Goal: Information Seeking & Learning: Learn about a topic

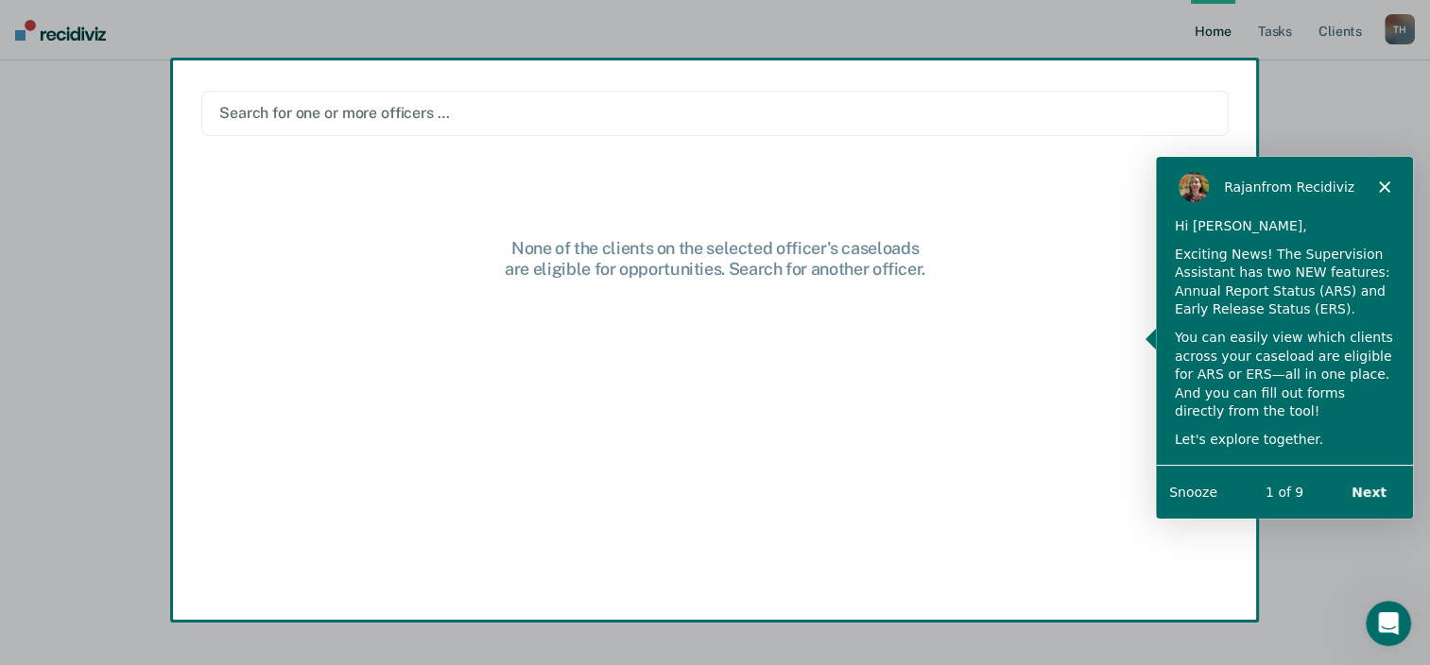
click at [1220, 251] on div "Exciting News! The Supervision Assistant has two NEW features: Annual Report St…" at bounding box center [1283, 282] width 219 height 74
click at [1374, 491] on button "Next" at bounding box center [1368, 492] width 73 height 39
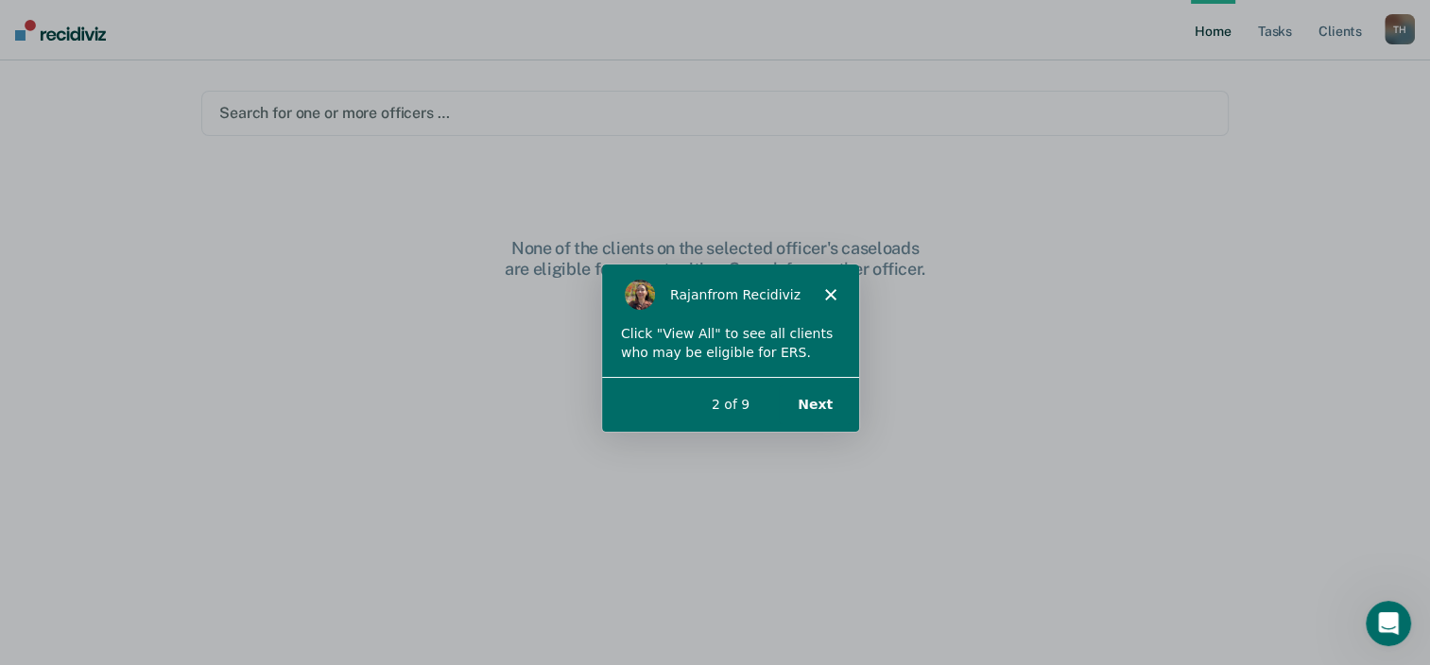
click at [818, 402] on button "Next" at bounding box center [813, 403] width 73 height 39
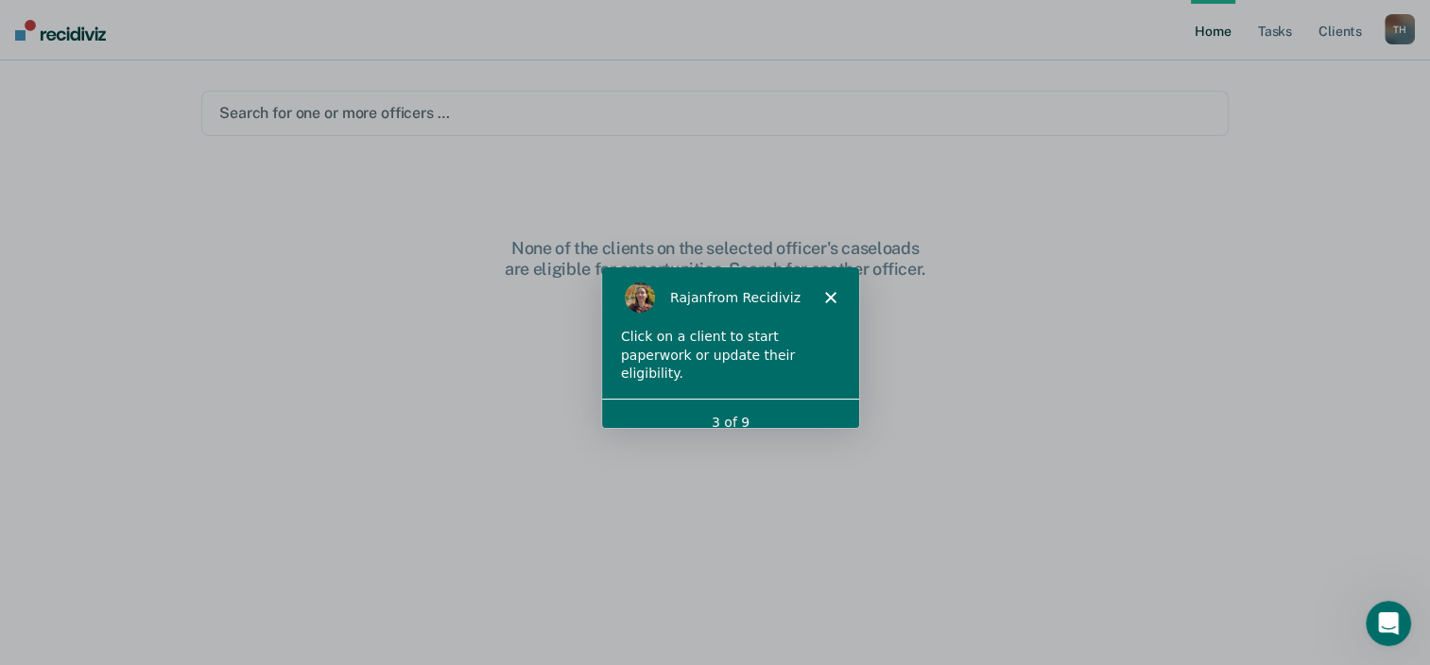
click at [826, 301] on icon "Close" at bounding box center [828, 296] width 11 height 11
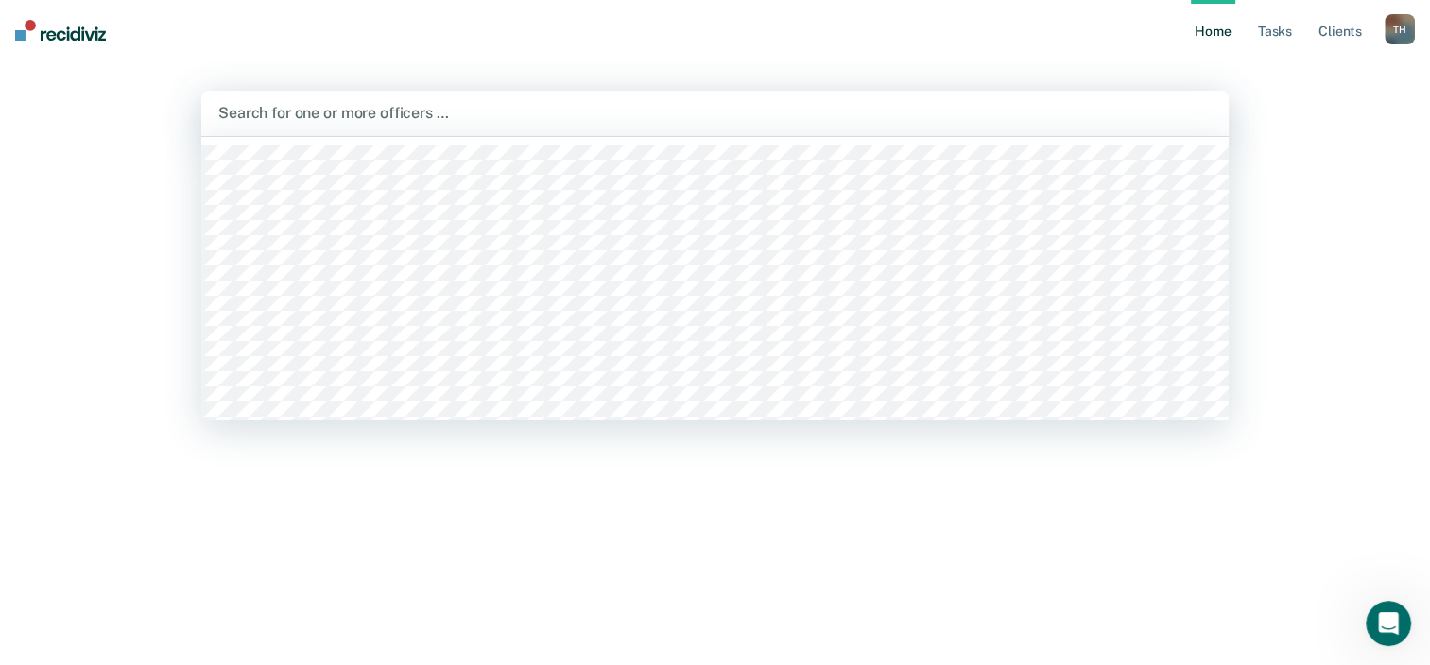
click at [272, 115] on div at bounding box center [714, 113] width 993 height 22
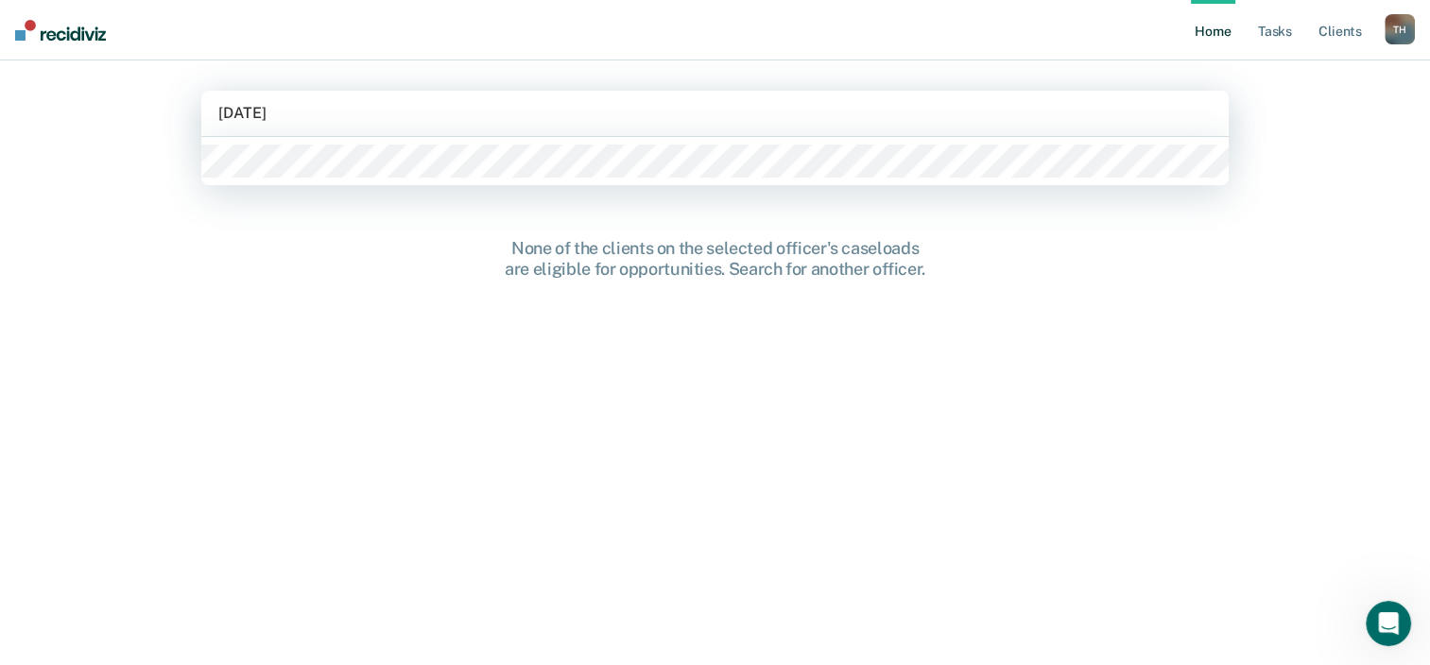
type input "[DATE]"
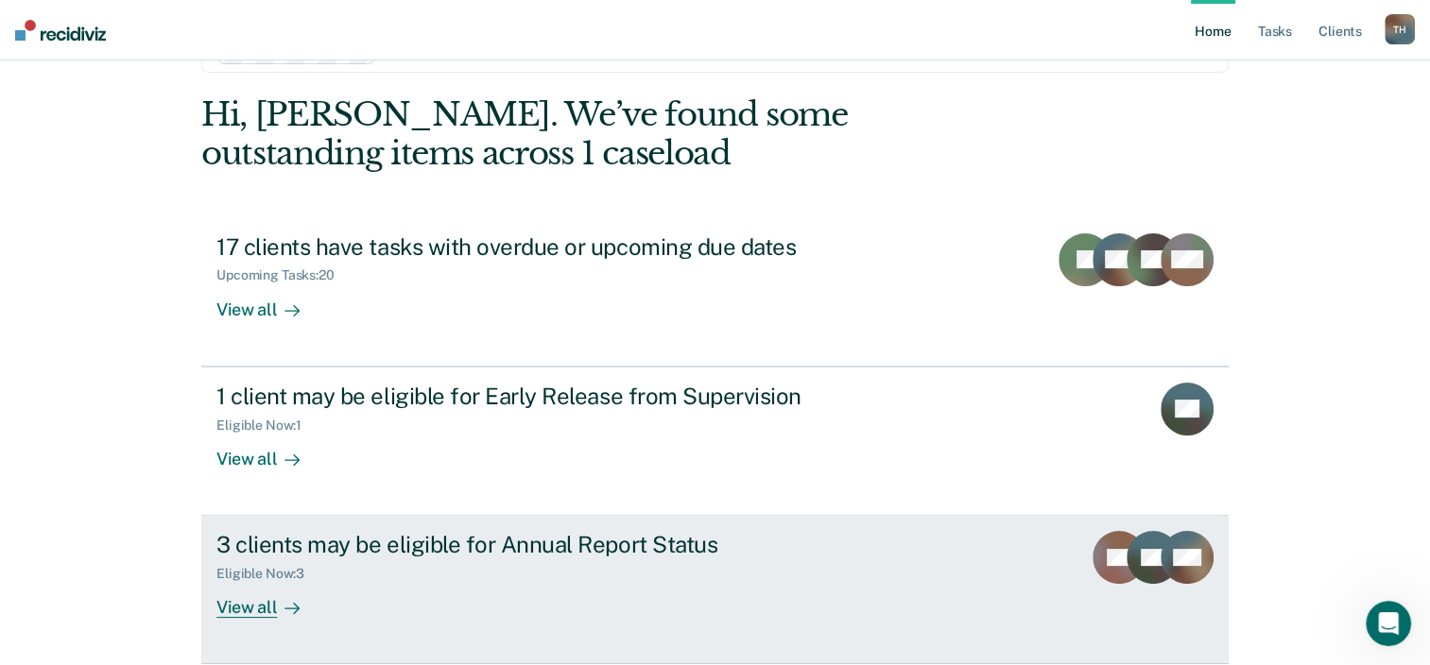
scroll to position [95, 0]
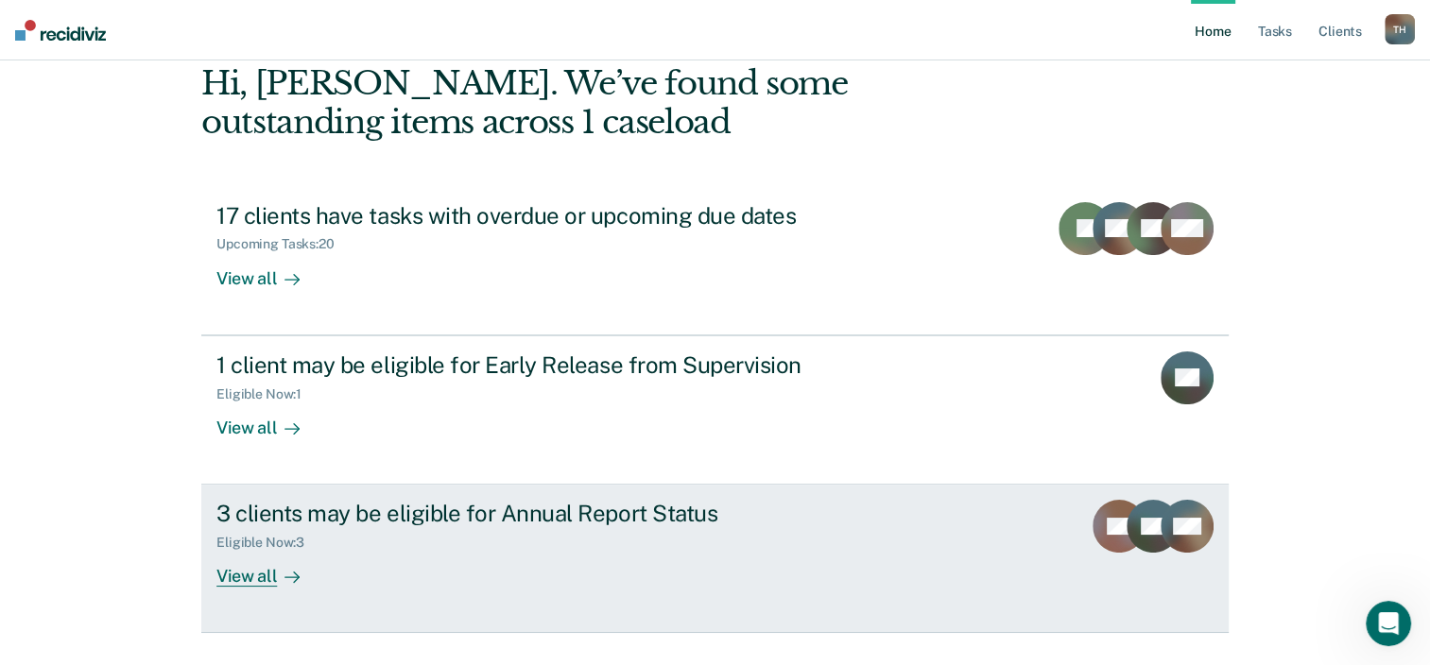
click at [305, 513] on div "3 clients may be eligible for Annual Report Status" at bounding box center [547, 513] width 663 height 27
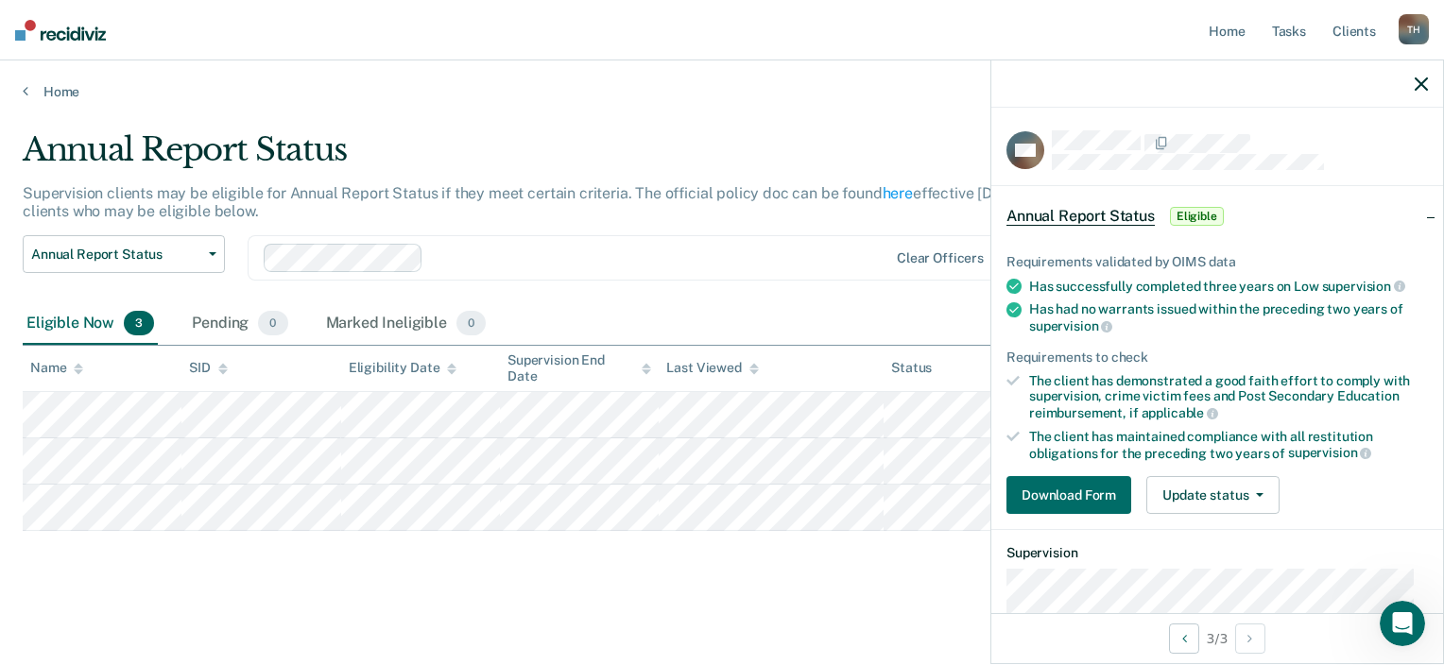
click at [1418, 79] on icon "button" at bounding box center [1421, 84] width 13 height 13
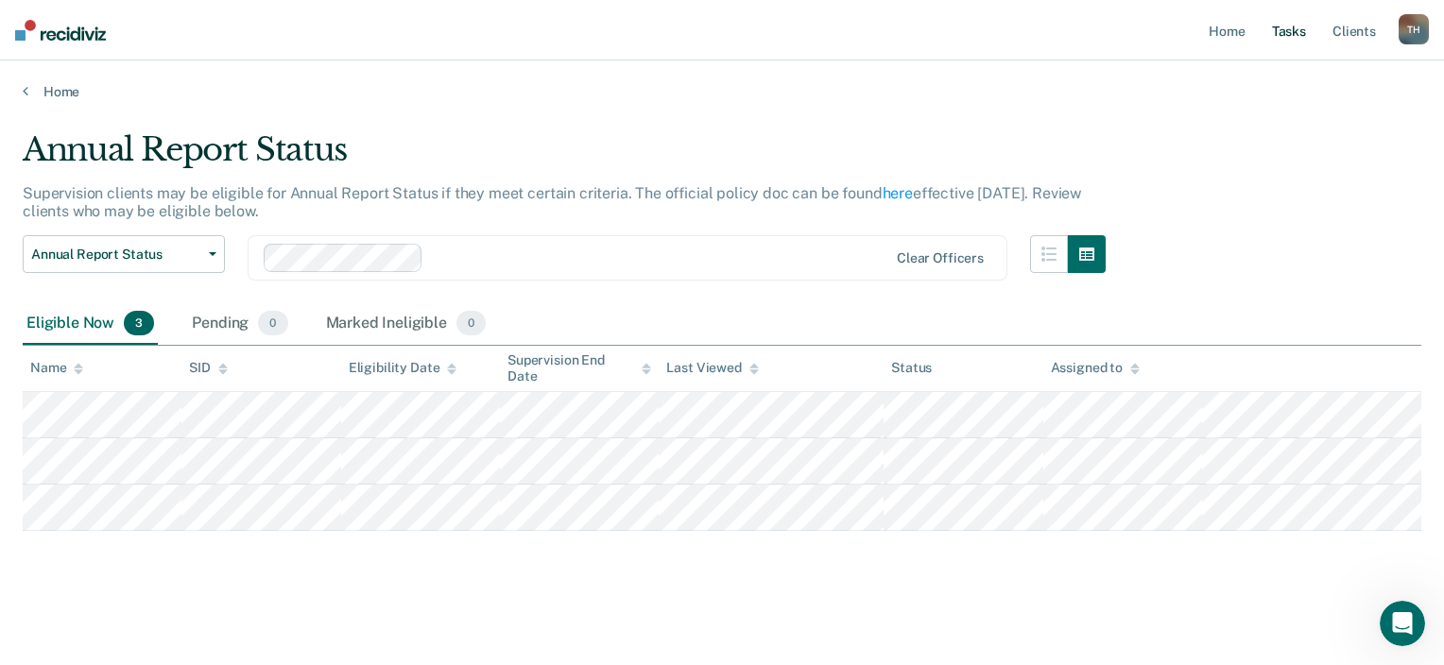
click at [1280, 26] on link "Tasks" at bounding box center [1289, 30] width 42 height 60
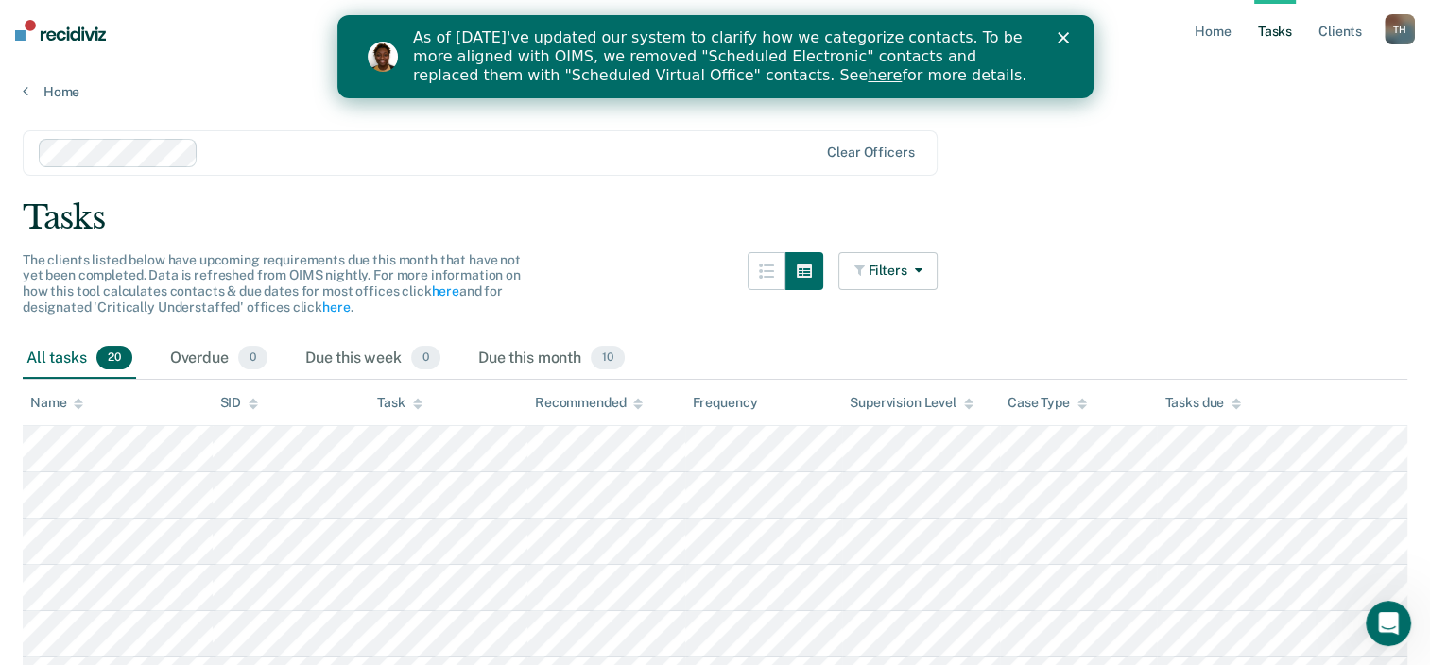
click at [1274, 38] on link "Tasks" at bounding box center [1275, 30] width 42 height 60
click at [1265, 37] on link "Tasks" at bounding box center [1275, 30] width 42 height 60
click at [1271, 36] on link "Tasks" at bounding box center [1275, 30] width 42 height 60
click at [1273, 30] on link "Tasks" at bounding box center [1275, 30] width 42 height 60
click at [1270, 32] on link "Tasks" at bounding box center [1275, 30] width 42 height 60
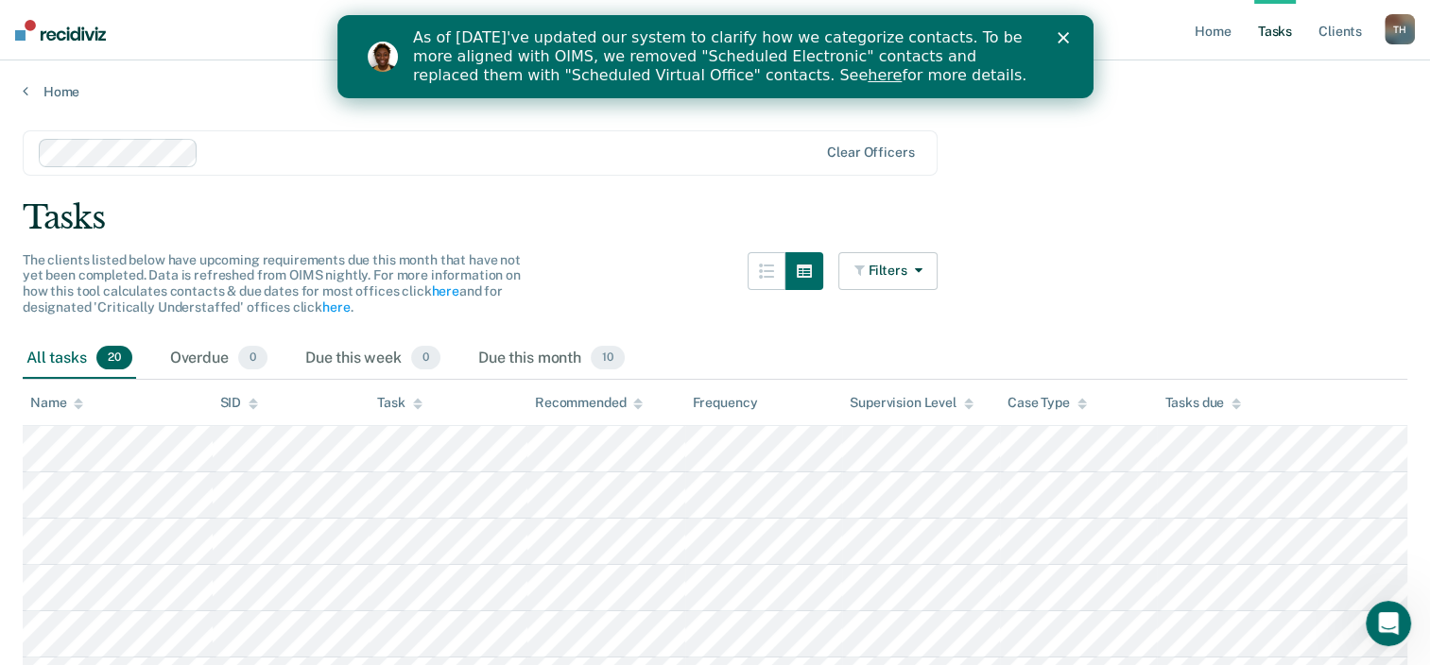
click at [1272, 34] on link "Tasks" at bounding box center [1275, 30] width 42 height 60
click at [1272, 30] on link "Tasks" at bounding box center [1275, 30] width 42 height 60
click at [1267, 35] on link "Tasks" at bounding box center [1275, 30] width 42 height 60
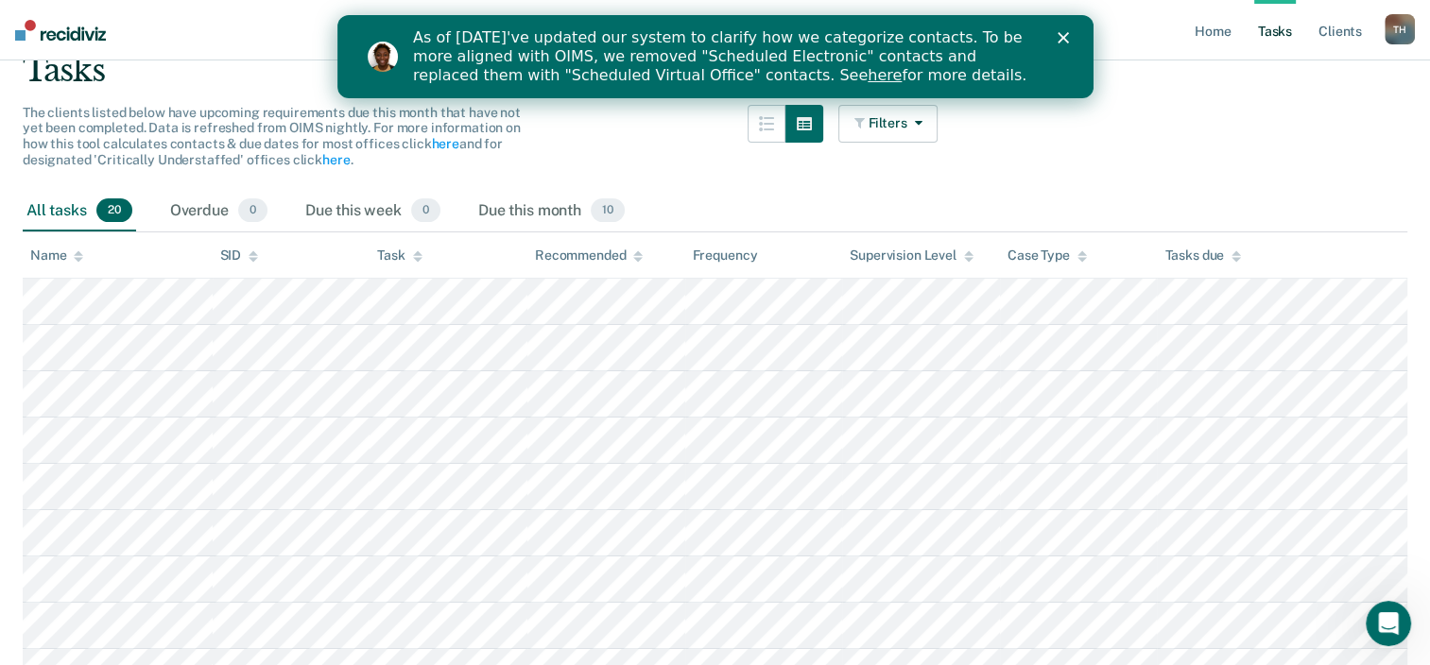
scroll to position [121, 0]
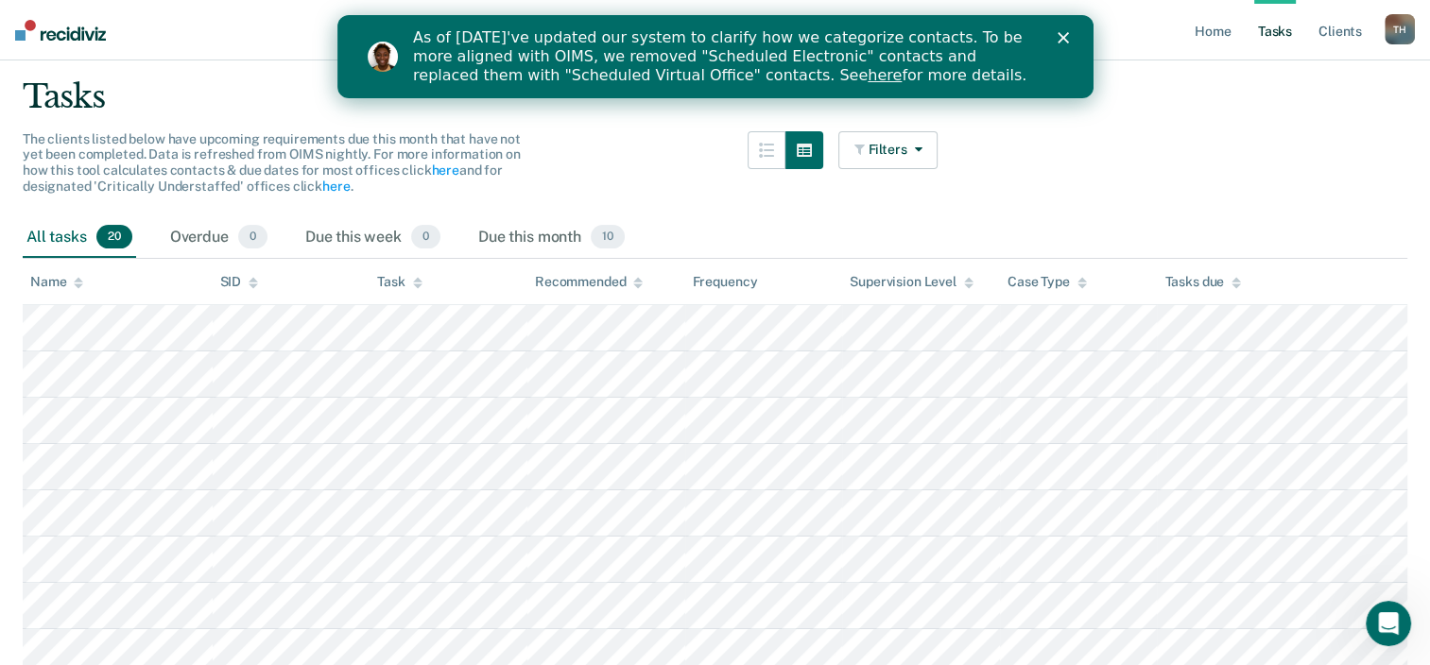
click at [51, 234] on div "All tasks 20" at bounding box center [79, 238] width 113 height 42
click at [104, 231] on span "20" at bounding box center [114, 237] width 36 height 25
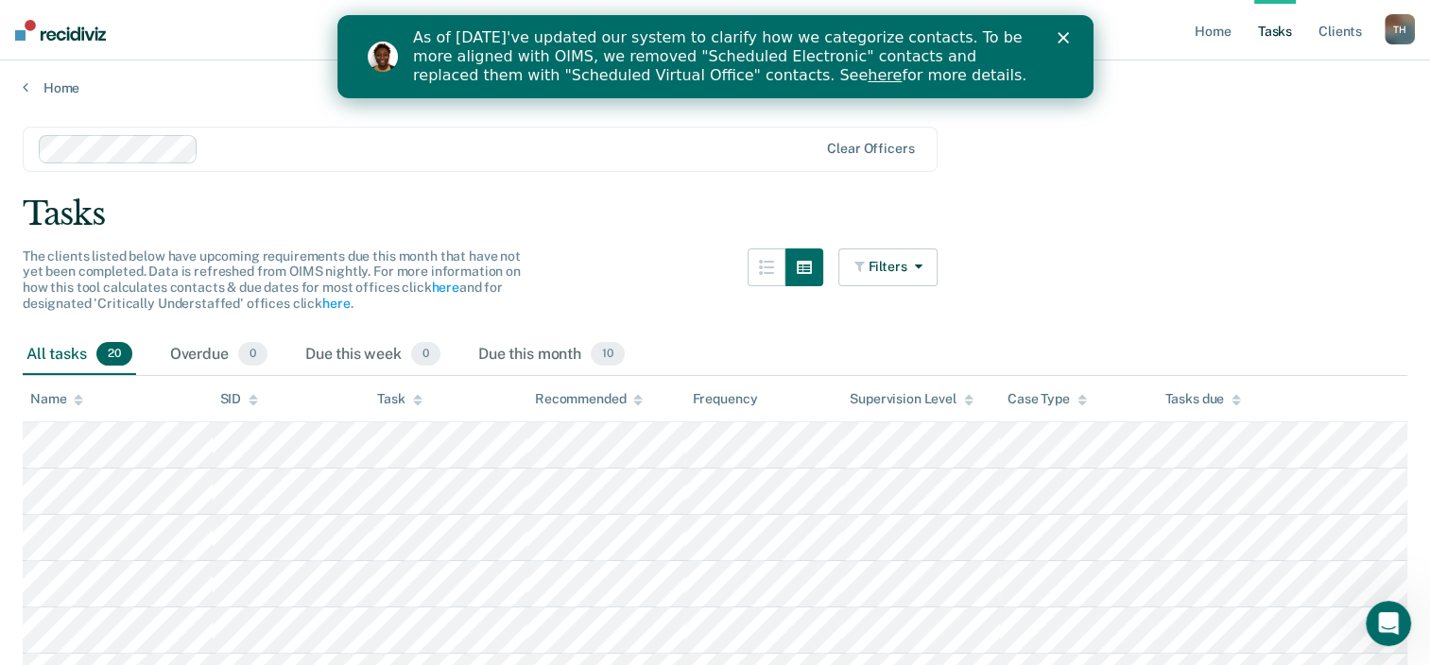
scroll to position [0, 0]
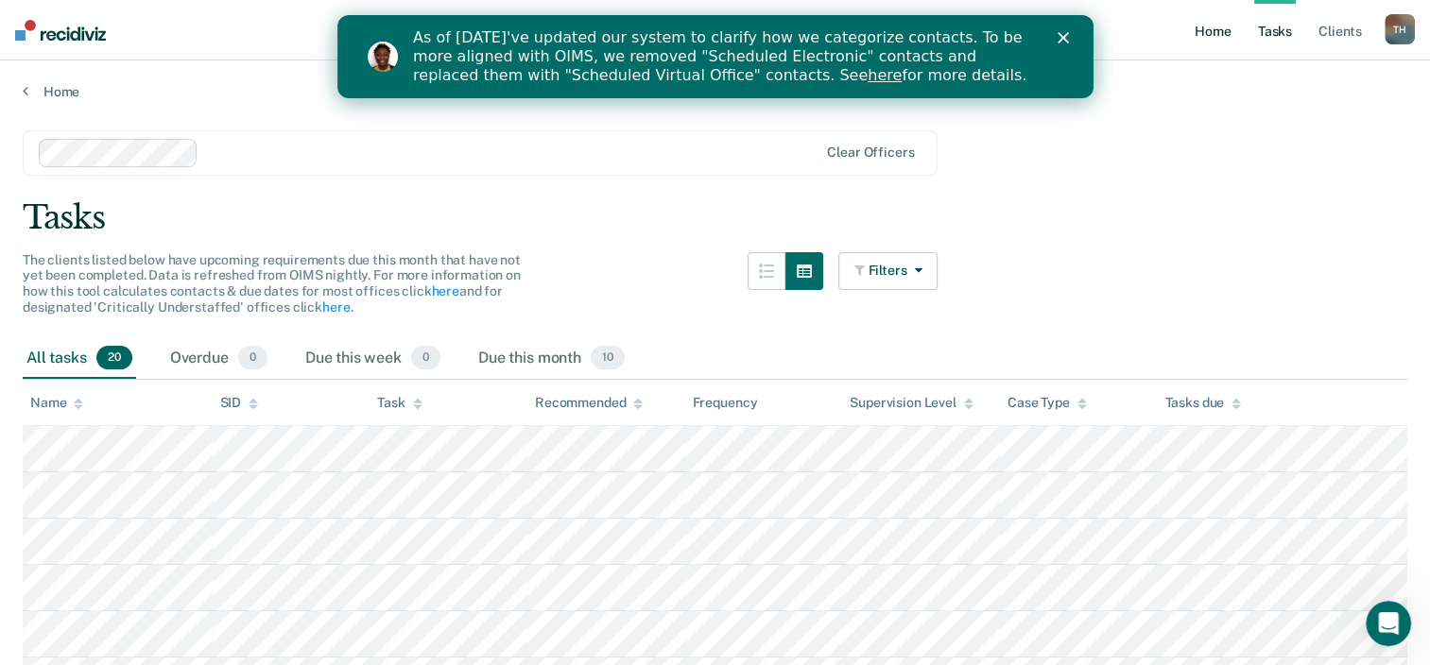
click at [1214, 35] on link "Home" at bounding box center [1212, 30] width 43 height 60
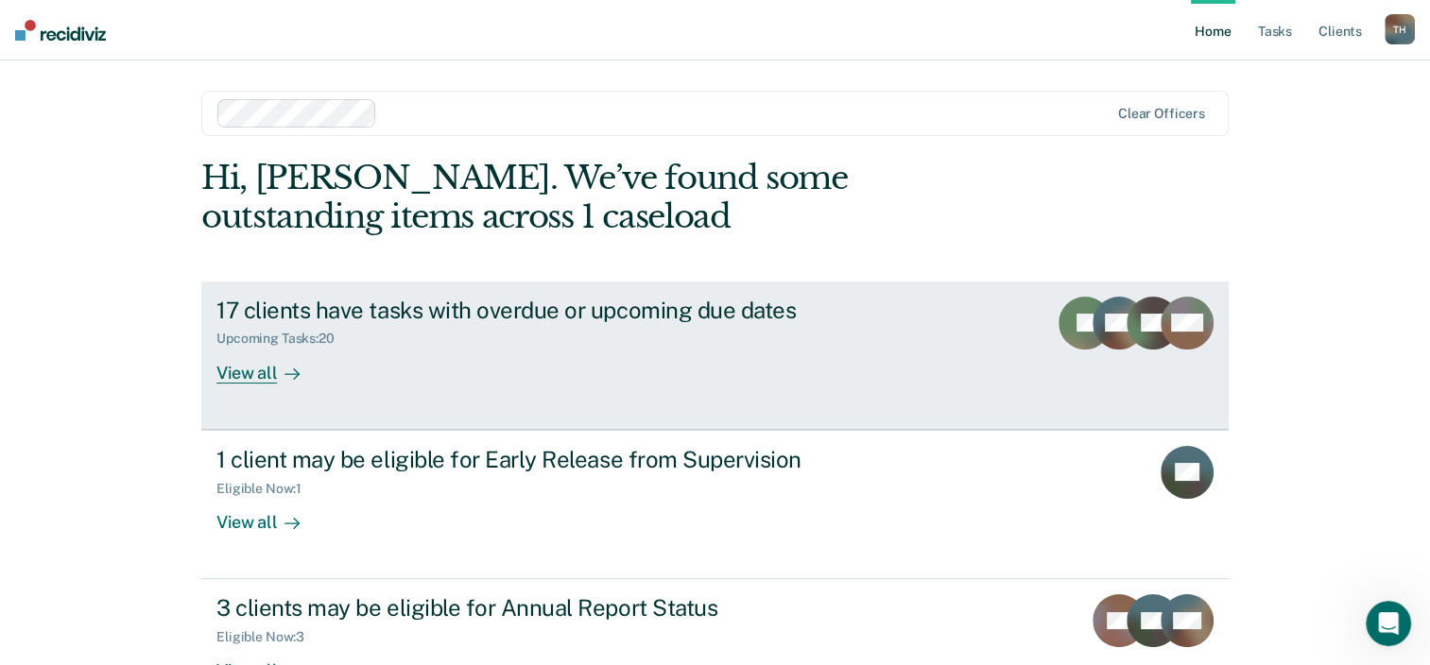
scroll to position [95, 0]
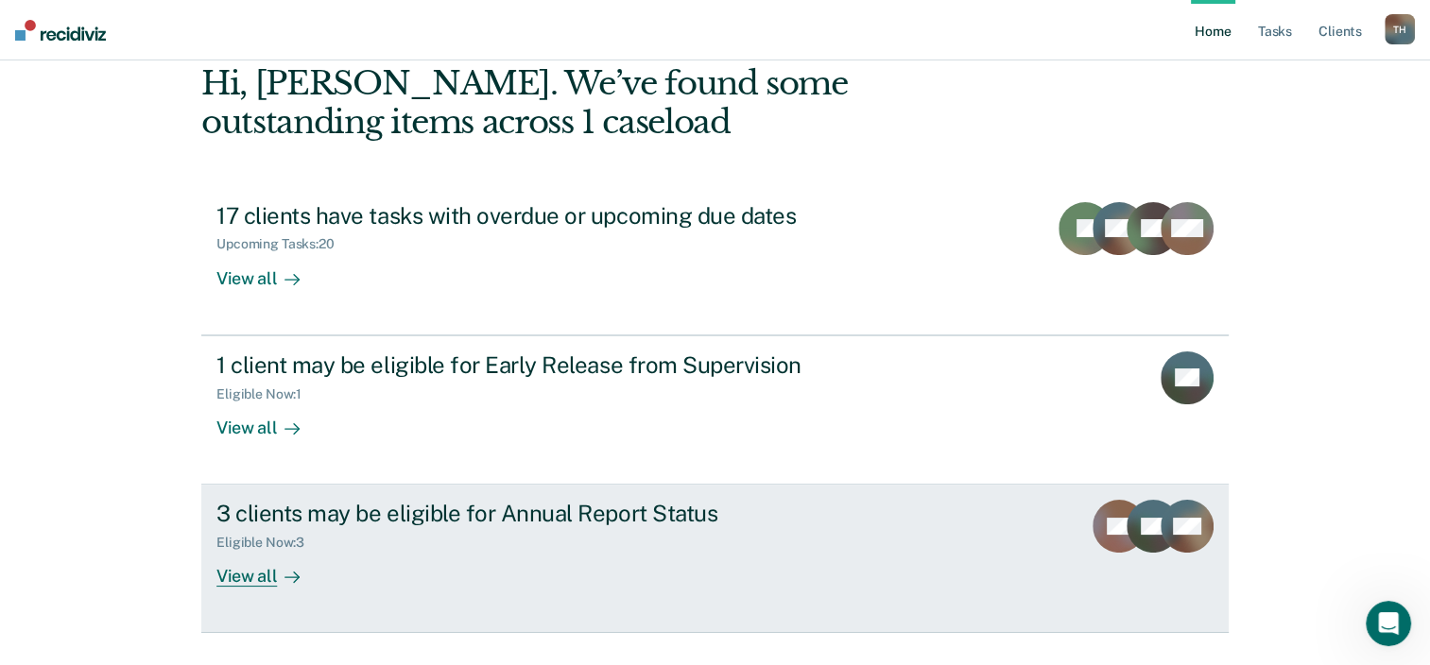
click at [309, 521] on div "3 clients may be eligible for Annual Report Status" at bounding box center [547, 513] width 663 height 27
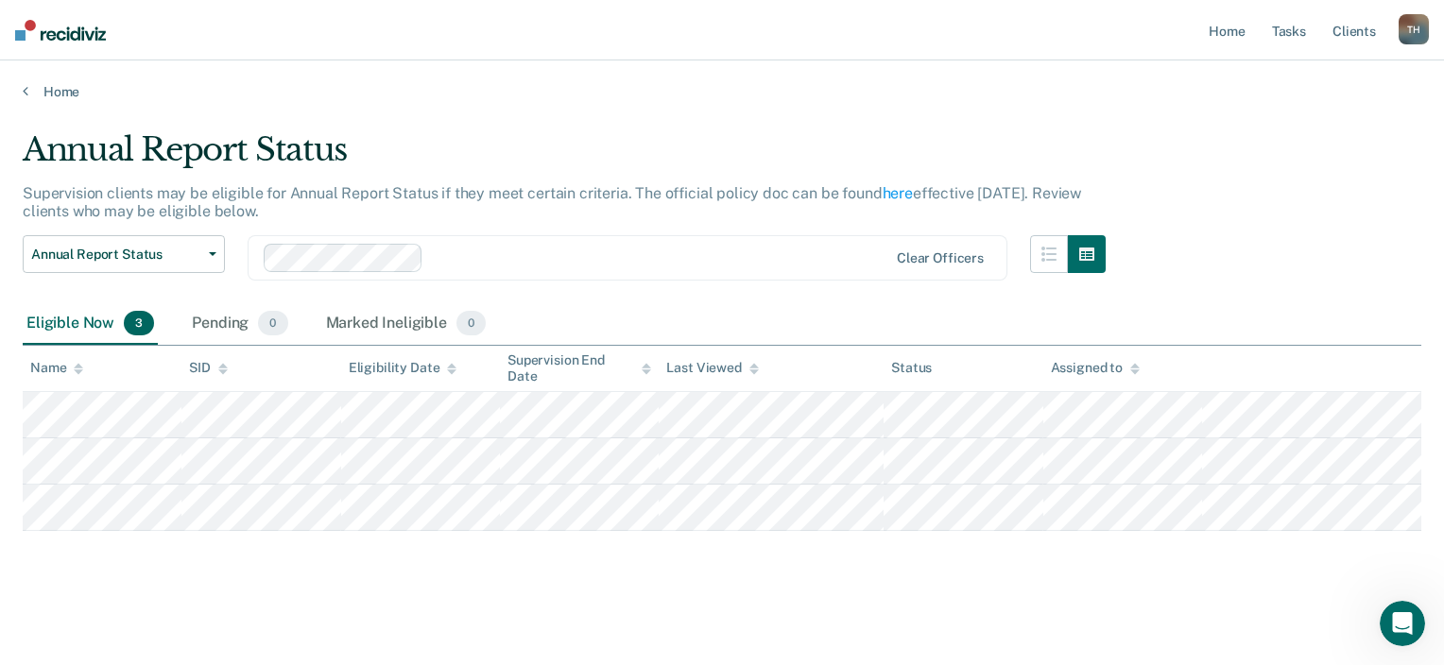
click at [847, 68] on div "Home" at bounding box center [722, 80] width 1444 height 40
click at [794, 167] on div "Annual Report Status" at bounding box center [564, 157] width 1083 height 54
click at [794, 166] on div "Annual Report Status" at bounding box center [564, 157] width 1083 height 54
click at [737, 137] on div "Annual Report Status" at bounding box center [564, 157] width 1083 height 54
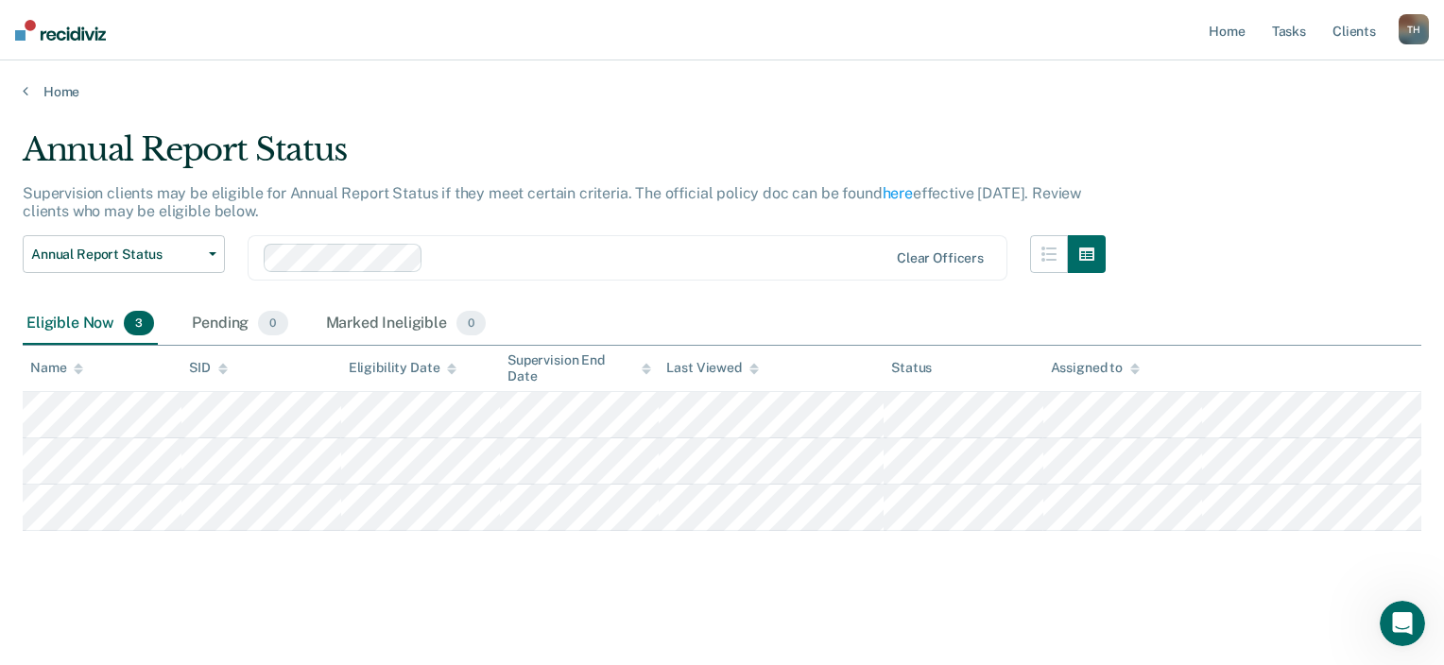
click at [737, 136] on div "Annual Report Status" at bounding box center [564, 157] width 1083 height 54
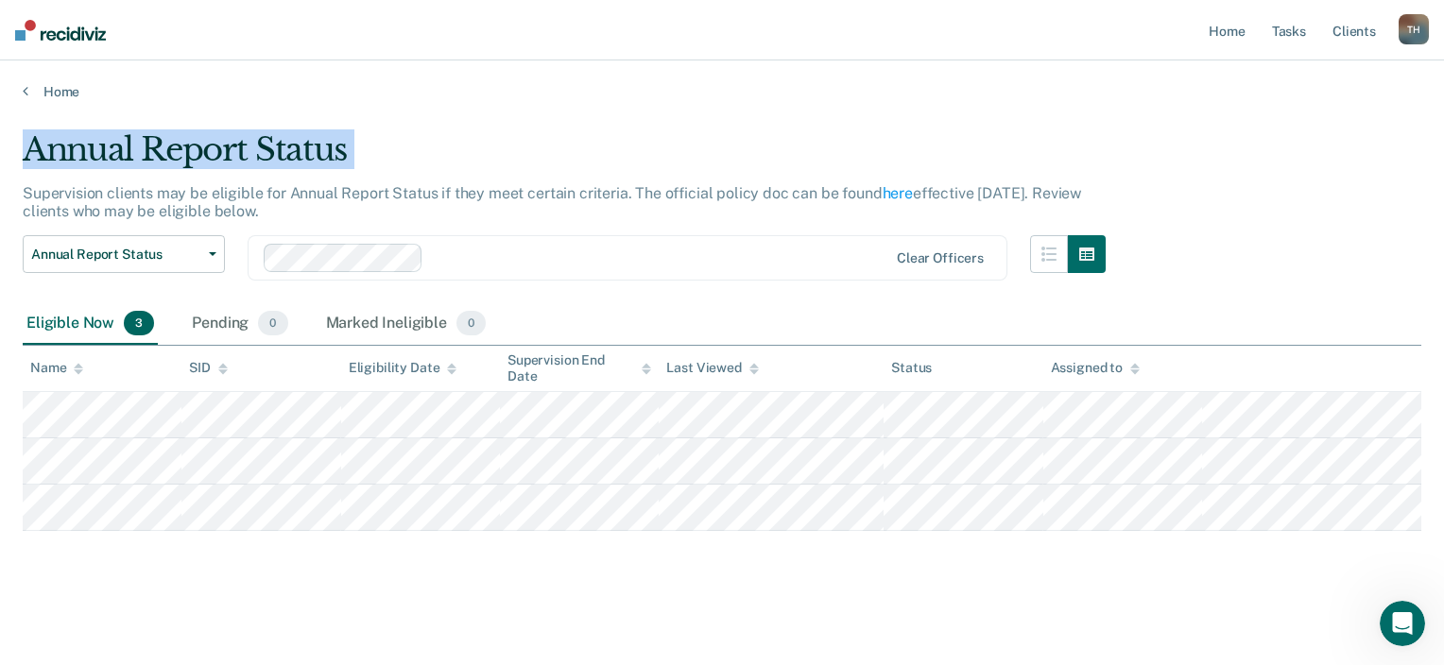
click at [737, 136] on div "Annual Report Status" at bounding box center [564, 157] width 1083 height 54
drag, startPoint x: 737, startPoint y: 136, endPoint x: 921, endPoint y: 136, distance: 183.4
click at [921, 136] on div "Annual Report Status" at bounding box center [564, 157] width 1083 height 54
click at [1221, 28] on link "Home" at bounding box center [1226, 30] width 43 height 60
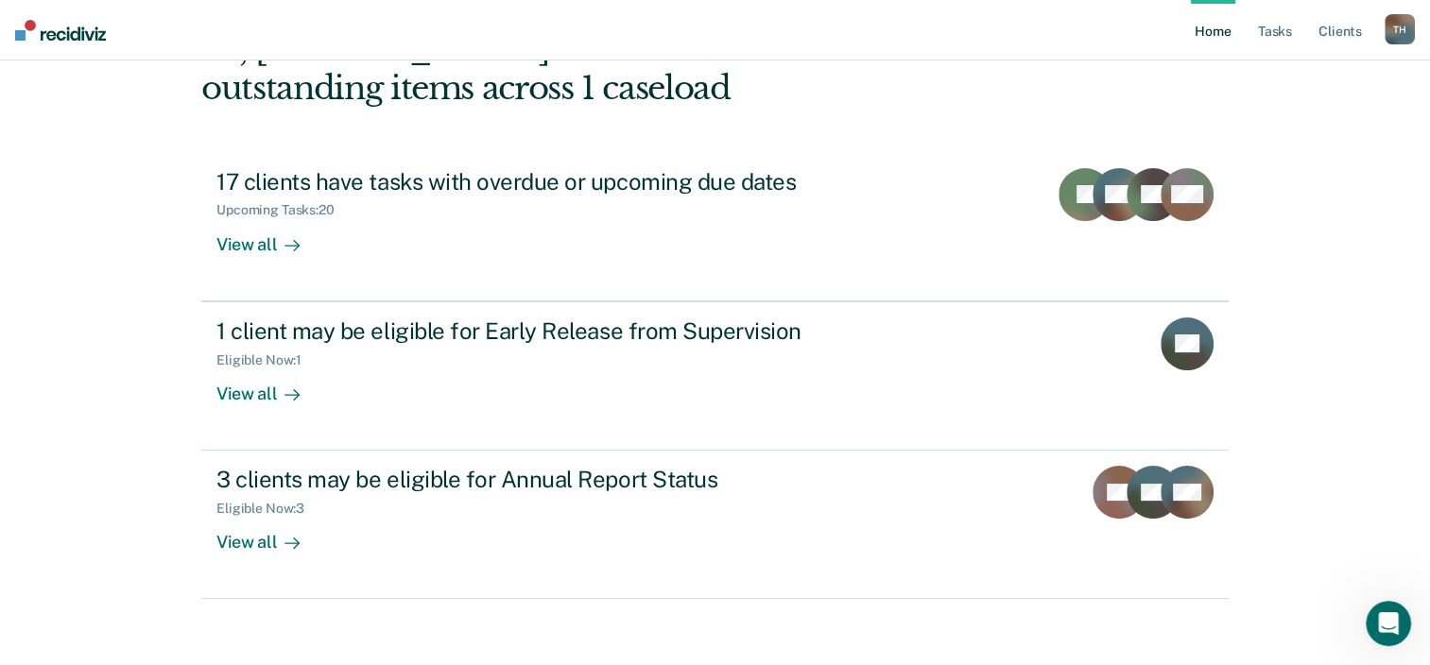
scroll to position [137, 0]
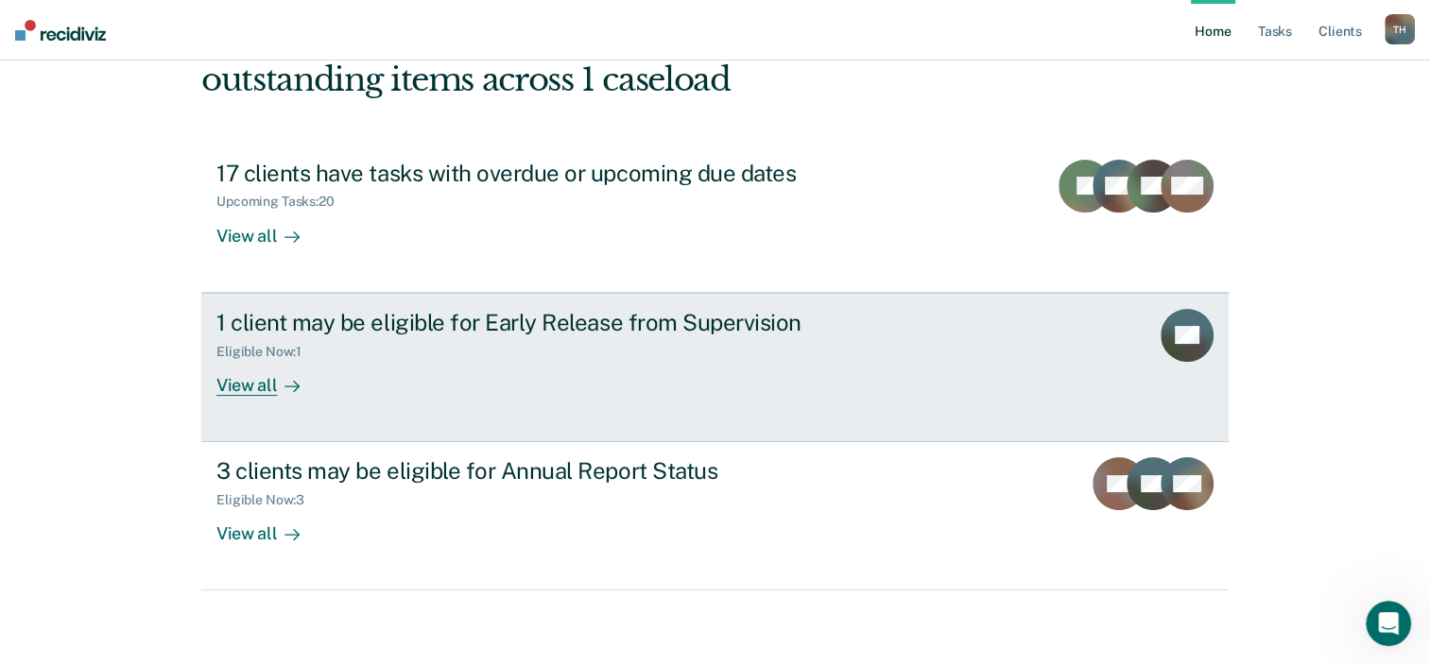
click at [268, 323] on div "1 client may be eligible for Early Release from Supervision" at bounding box center [547, 322] width 663 height 27
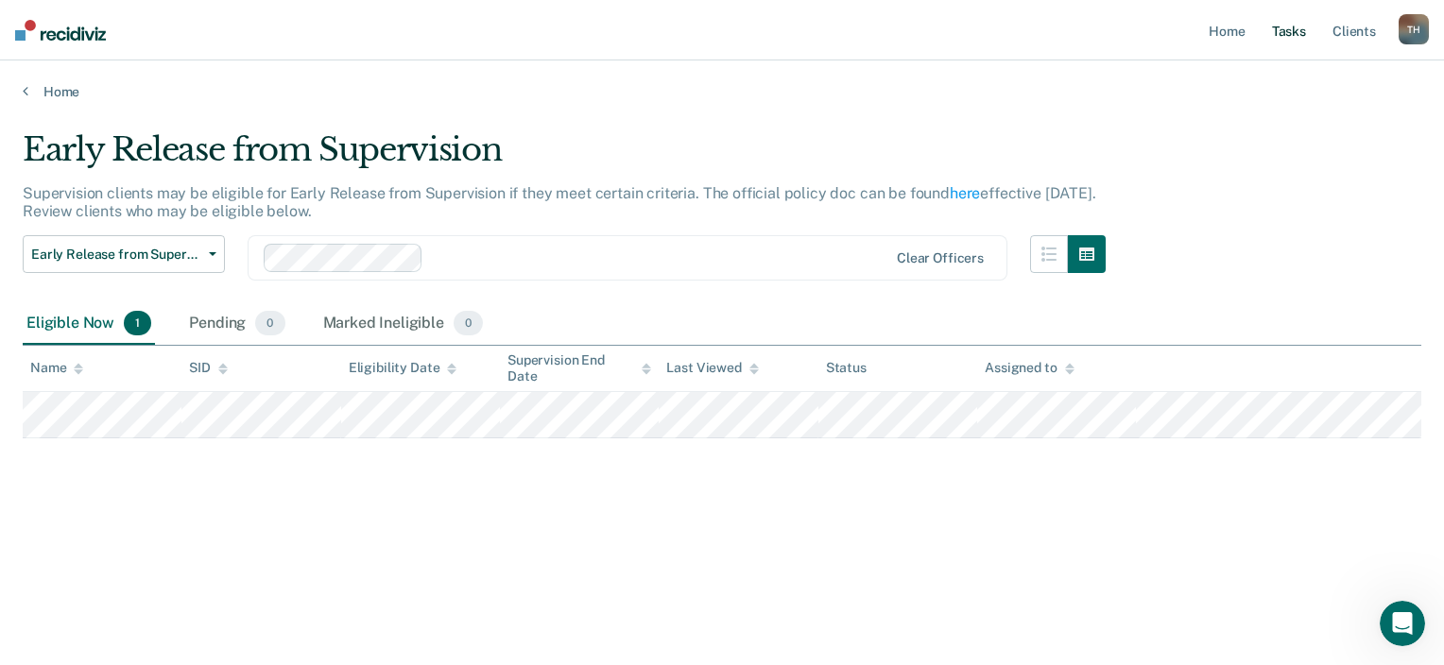
click at [1278, 33] on link "Tasks" at bounding box center [1289, 30] width 42 height 60
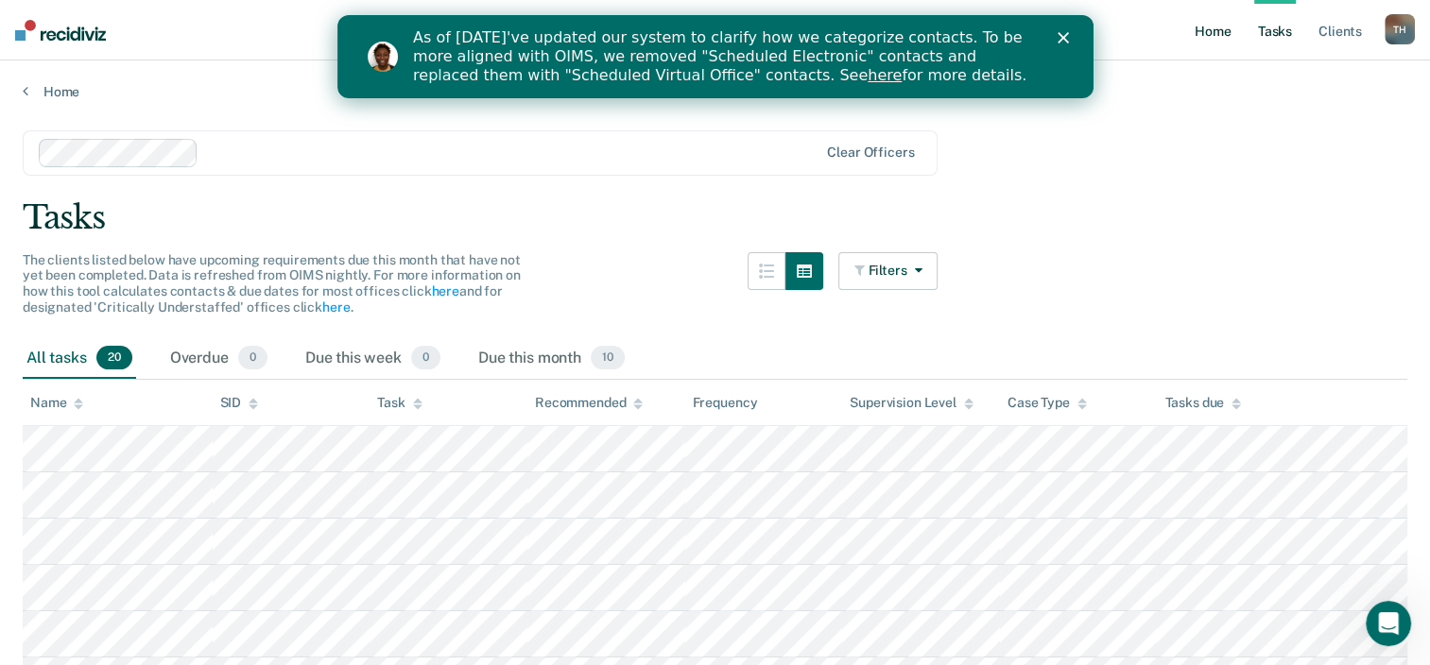
click at [1218, 31] on link "Home" at bounding box center [1212, 30] width 43 height 60
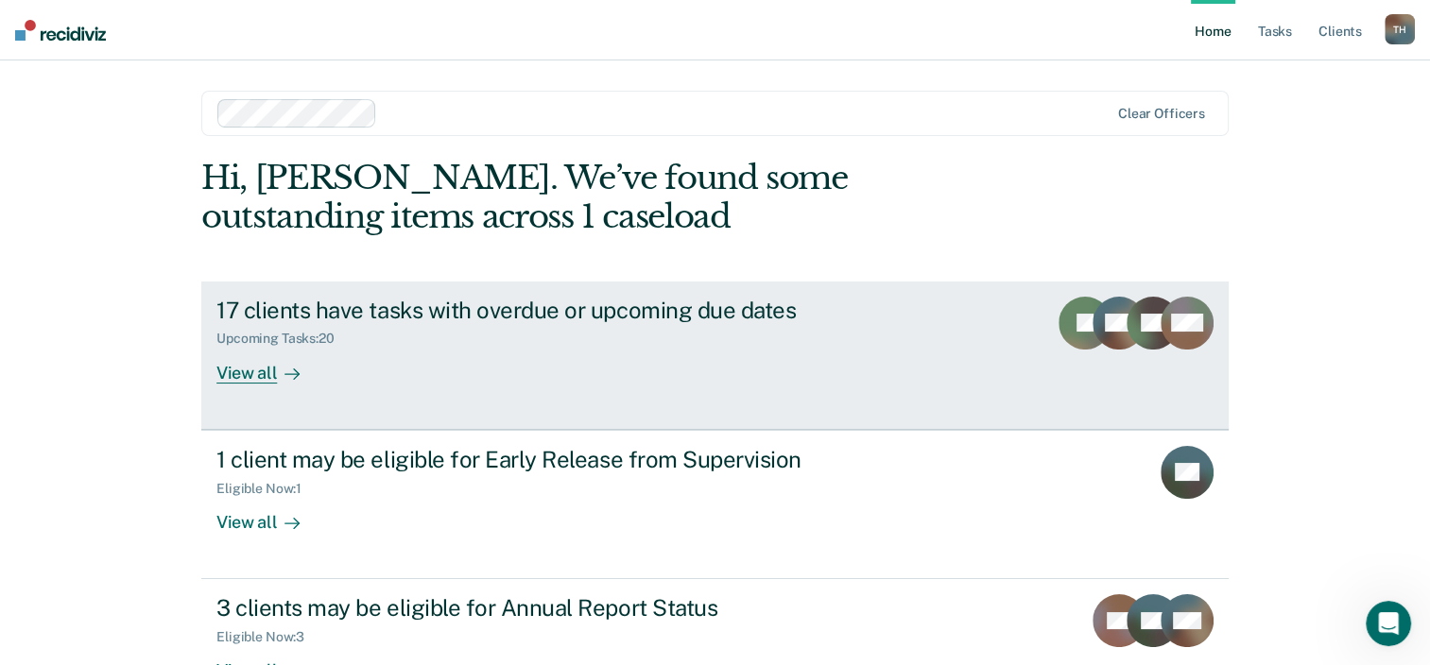
click at [261, 374] on div "View all" at bounding box center [269, 365] width 106 height 37
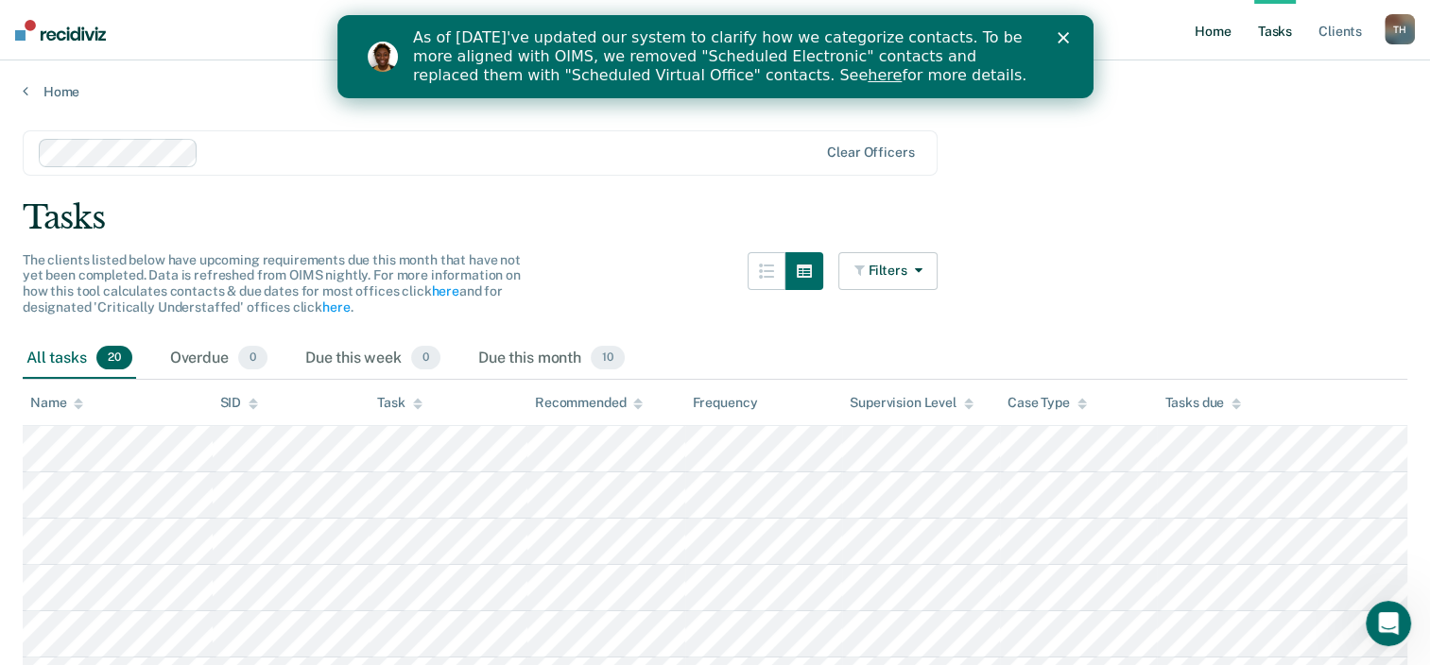
click at [1201, 35] on link "Home" at bounding box center [1212, 30] width 43 height 60
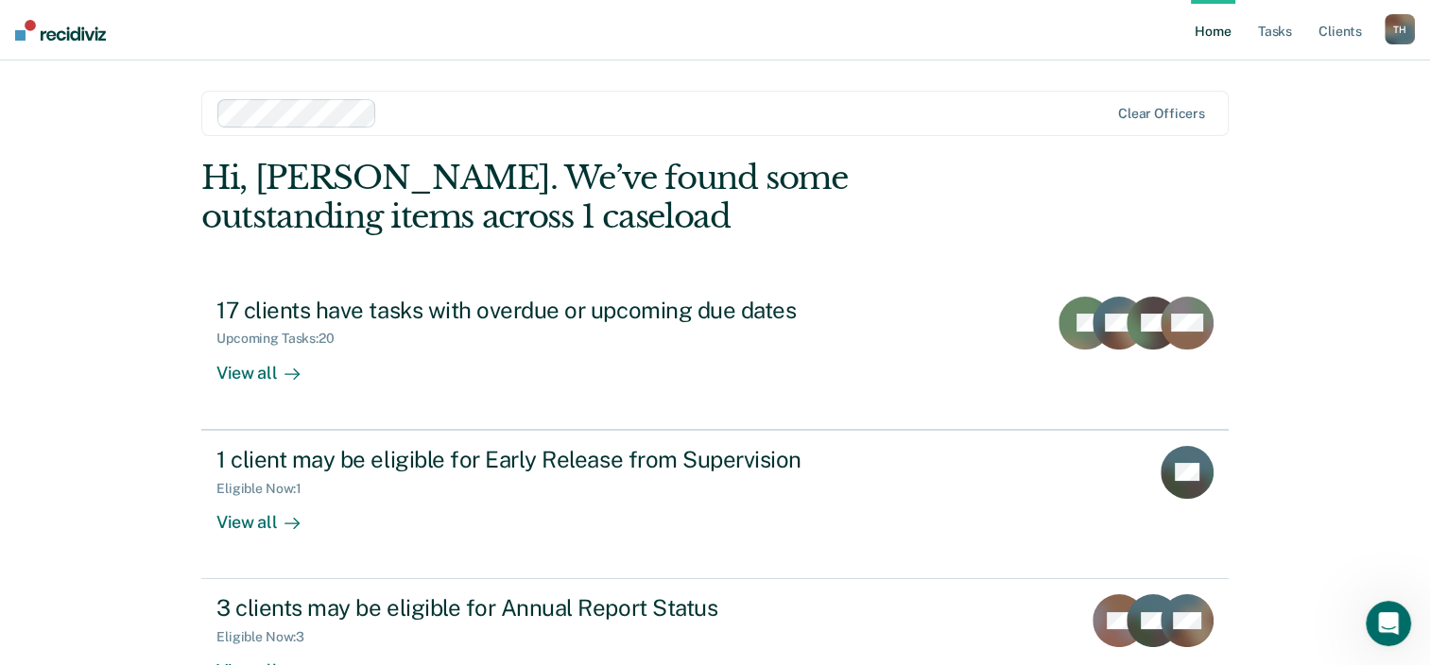
click at [1206, 38] on link "Home" at bounding box center [1212, 30] width 43 height 60
click at [1206, 40] on link "Home" at bounding box center [1212, 30] width 43 height 60
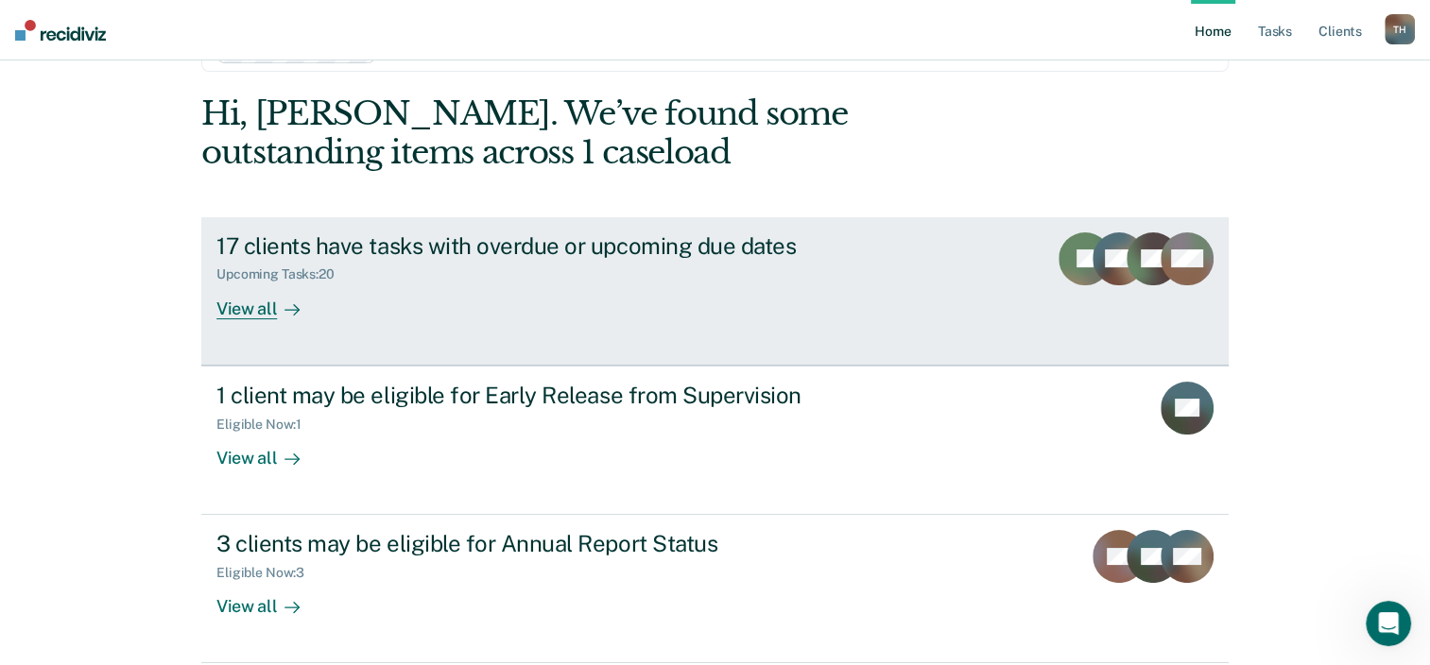
scroll to position [137, 0]
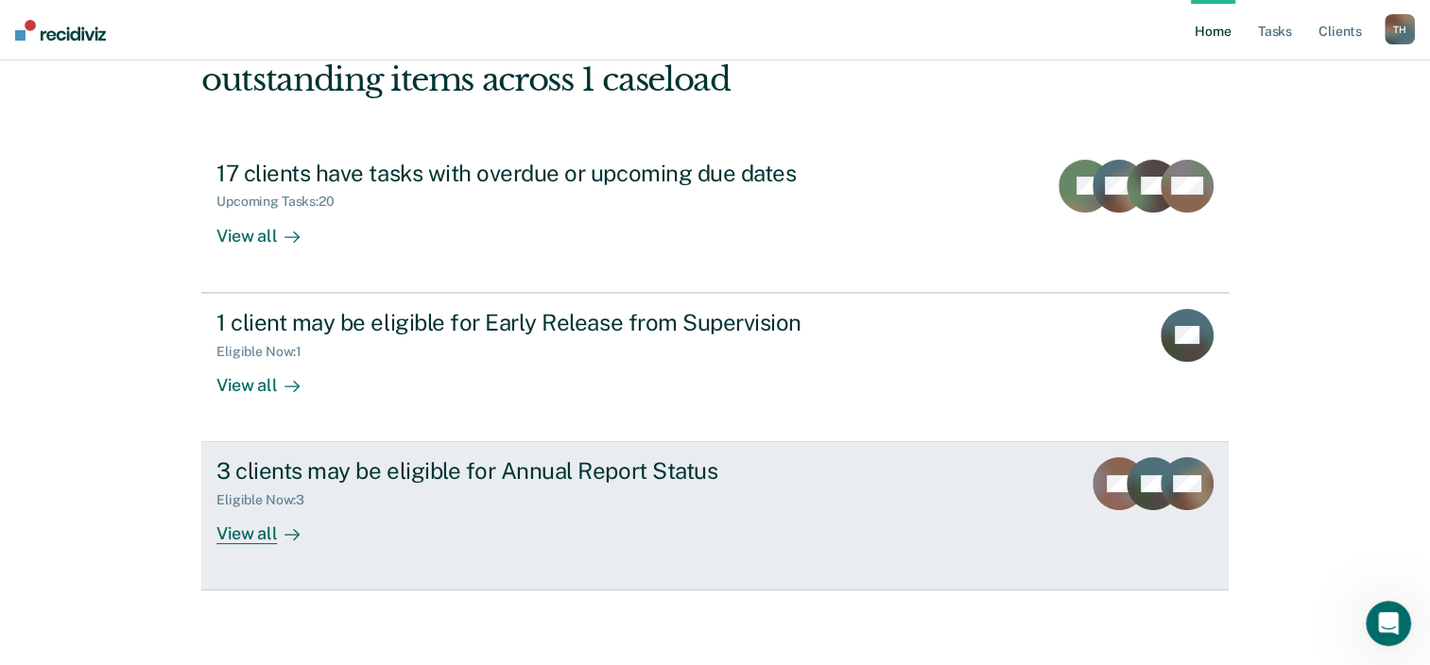
click at [242, 522] on div "View all" at bounding box center [269, 526] width 106 height 37
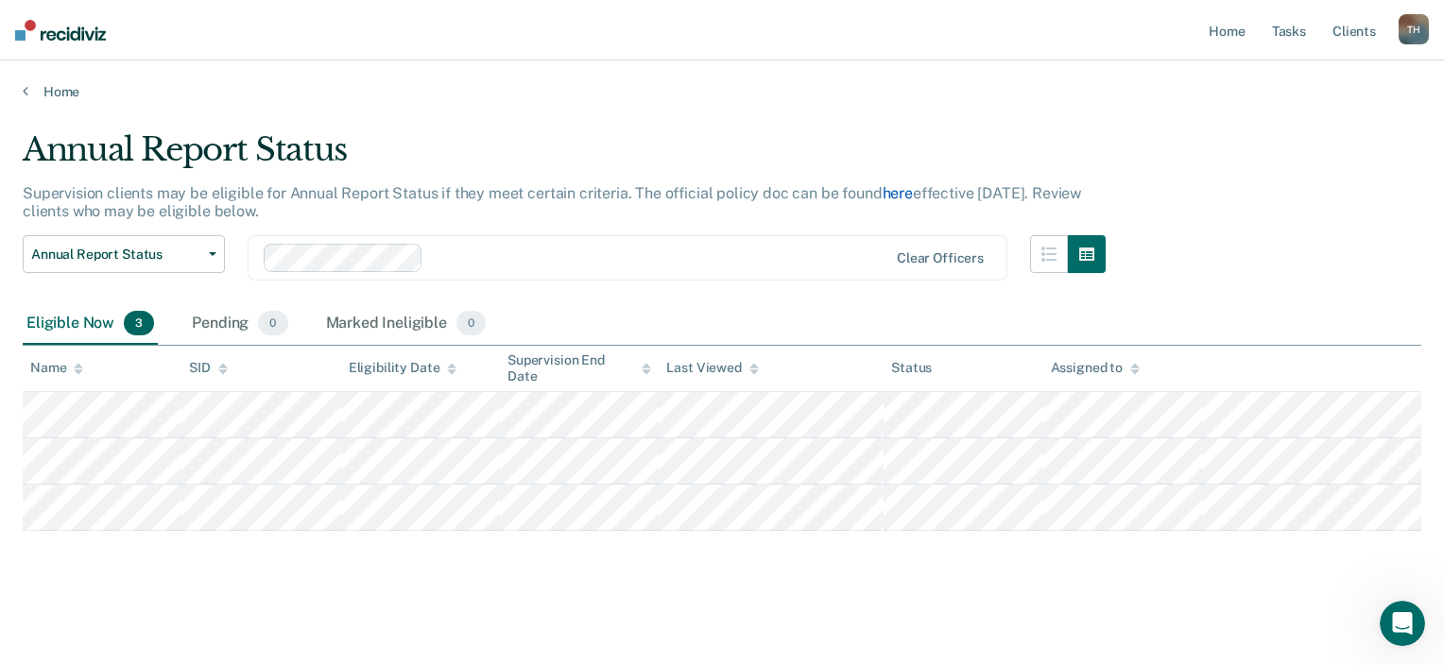
click at [896, 194] on link "here" at bounding box center [898, 193] width 30 height 18
